Goal: Transaction & Acquisition: Purchase product/service

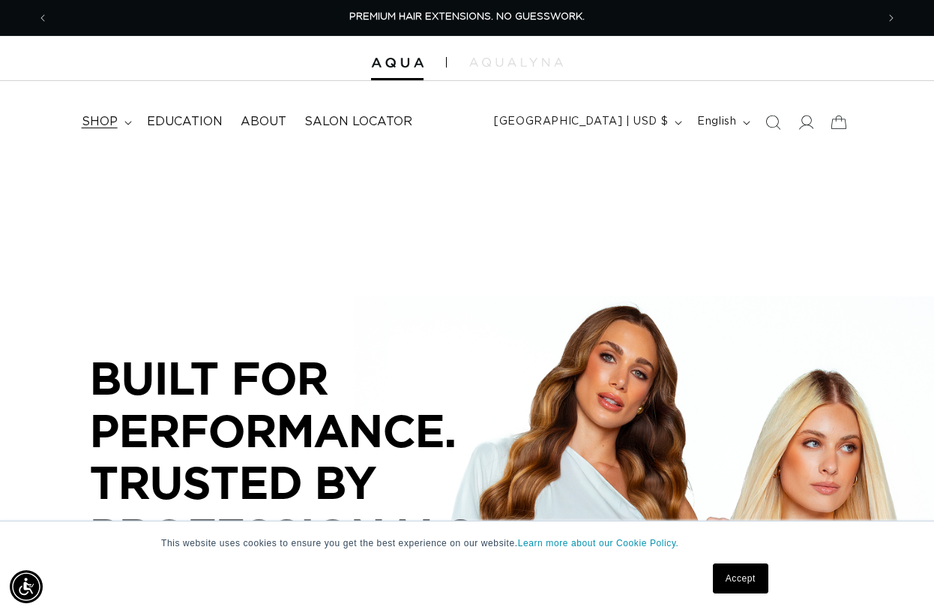
click at [124, 123] on icon at bounding box center [127, 123] width 7 height 4
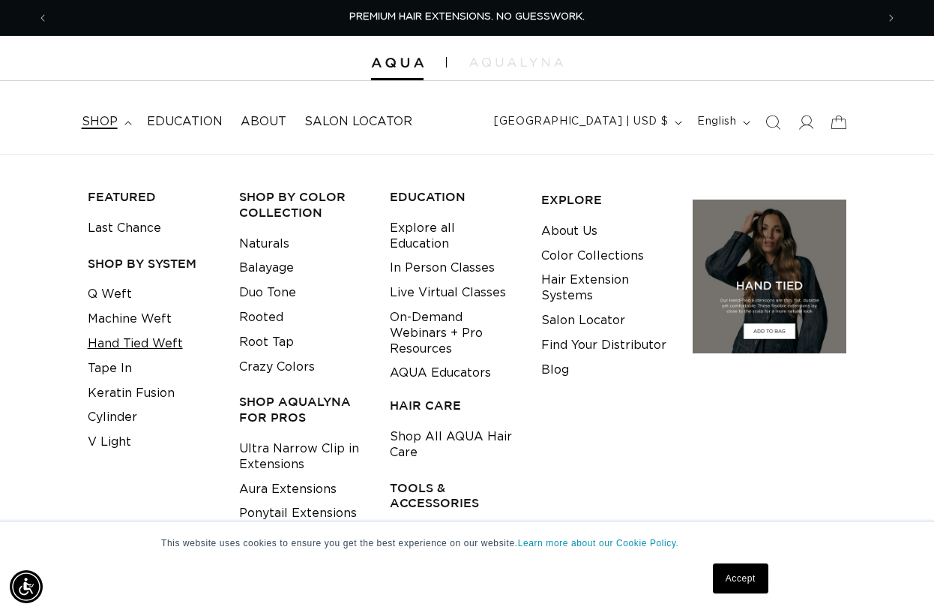
click at [167, 340] on link "Hand Tied Weft" at bounding box center [135, 343] width 95 height 25
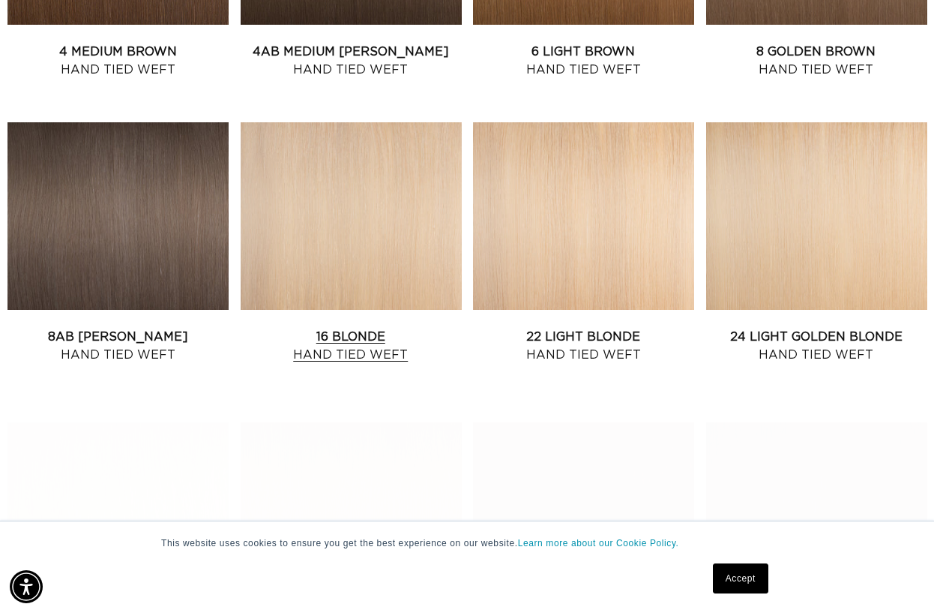
scroll to position [1125, 0]
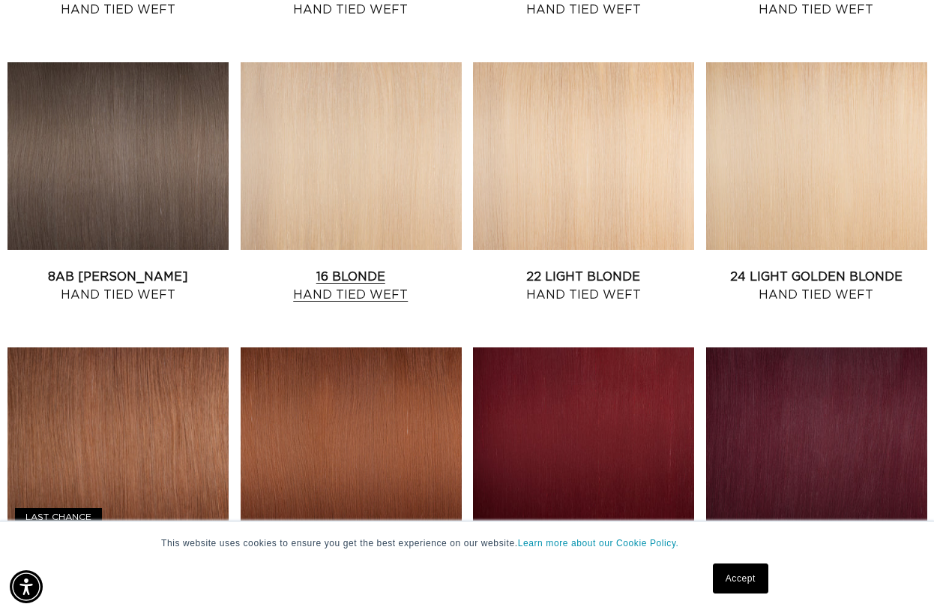
click at [381, 268] on link "16 Blonde Hand Tied Weft" at bounding box center [351, 286] width 221 height 36
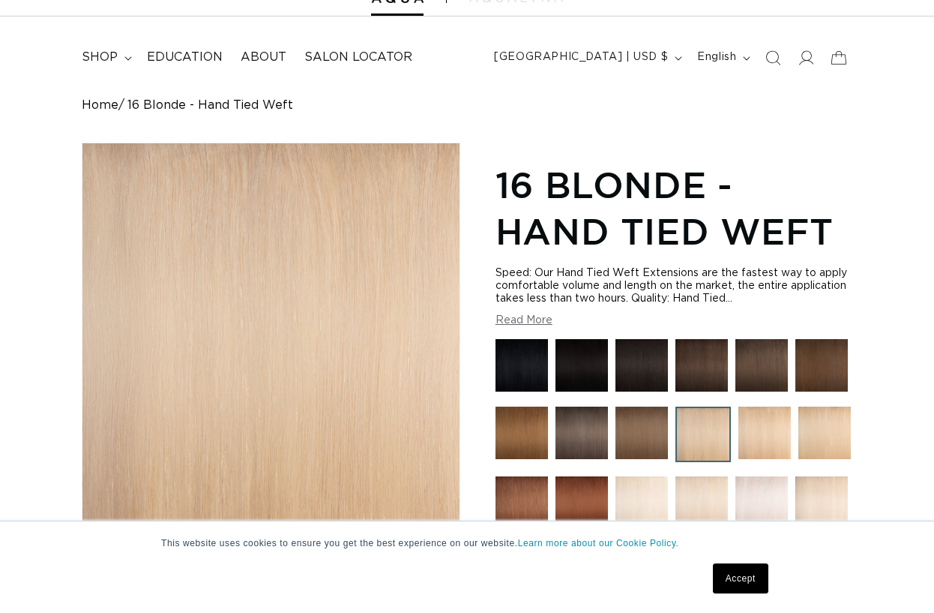
scroll to position [300, 0]
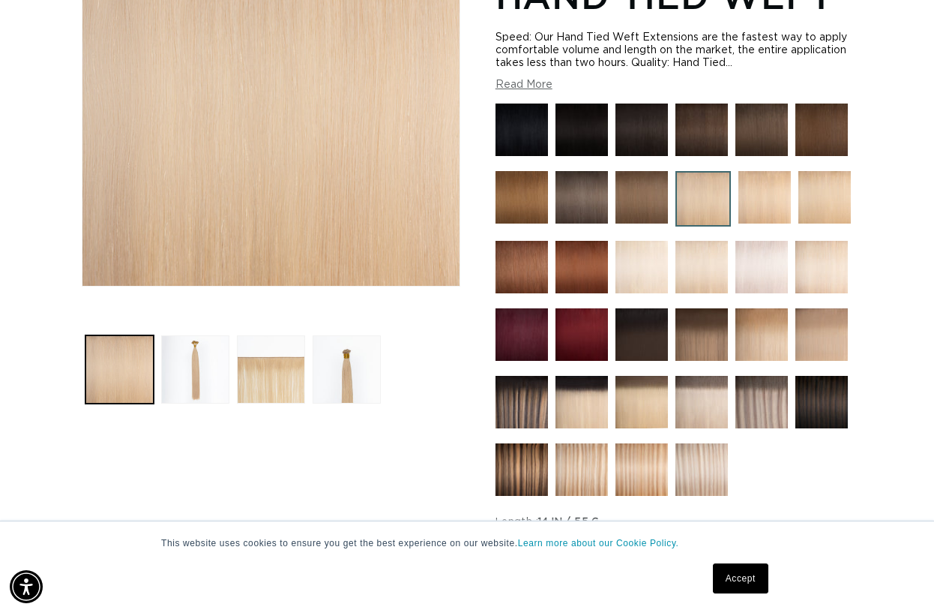
click at [757, 283] on img at bounding box center [762, 267] width 52 height 52
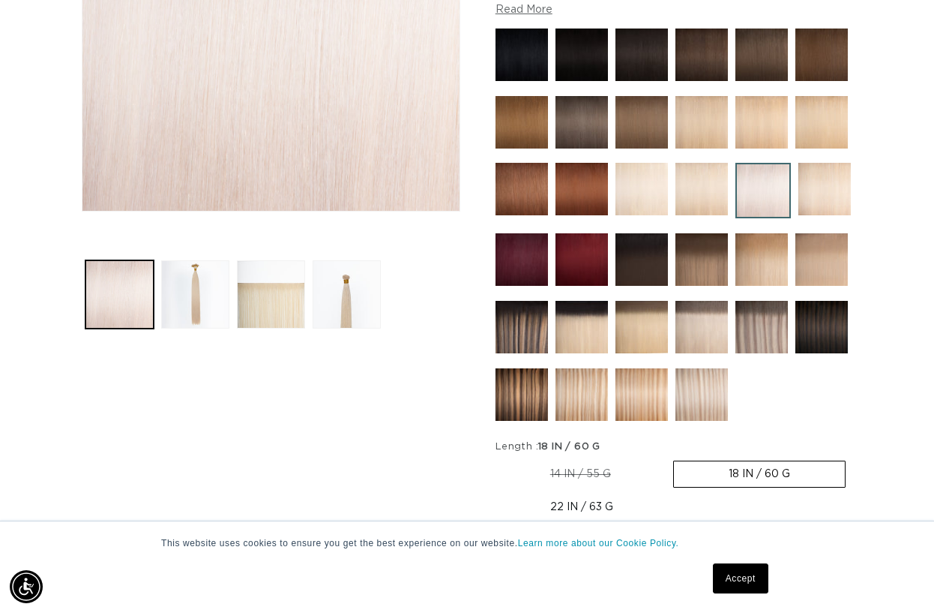
scroll to position [0, 828]
click at [575, 505] on label "22 IN / 63 G Variant sold out or unavailable" at bounding box center [582, 506] width 172 height 25
click at [853, 458] on input "22 IN / 63 G Variant sold out or unavailable" at bounding box center [853, 457] width 1 height 1
radio input "true"
